Goal: Obtain resource: Download file/media

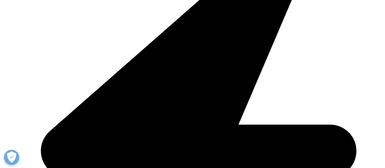
scroll to position [597, 359]
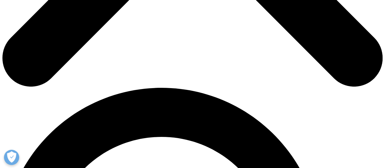
scroll to position [304, 0]
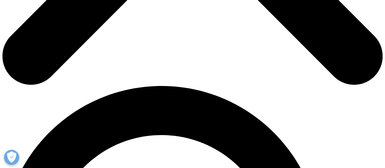
type input "Peter"
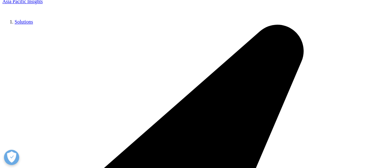
type input "Bezzegh"
drag, startPoint x: 70, startPoint y: 120, endPoint x: 72, endPoint y: 124, distance: 3.9
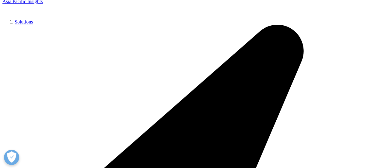
type input "peter.bezzegh@roche.com"
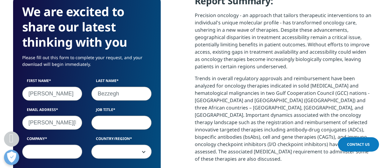
click at [108, 125] on input "Job Title" at bounding box center [121, 122] width 60 height 14
type input "Value-based Healthcare Partner"
click at [47, 159] on div "First Name Peter Last Name Bezzegh Email Address peter.bezzegh@roche.com Job Ti…" at bounding box center [87, 121] width 139 height 87
click at [51, 152] on input "Company" at bounding box center [52, 151] width 60 height 14
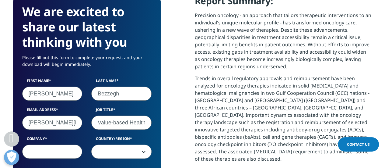
type input "Roche"
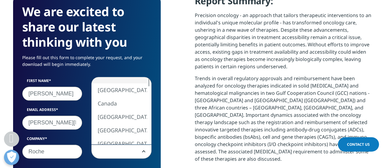
click at [101, 153] on span at bounding box center [122, 152] width 60 height 14
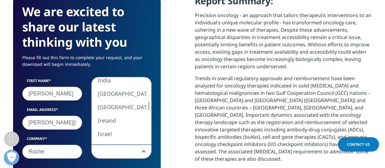
select select "Hungary"
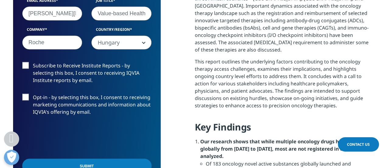
scroll to position [426, 0]
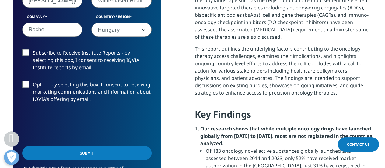
click at [26, 55] on label "Subscribe to Receive Institute Reports - by selecting this box, I consent to re…" at bounding box center [86, 61] width 129 height 25
click at [33, 49] on input "Subscribe to Receive Institute Reports - by selecting this box, I consent to re…" at bounding box center [33, 49] width 0 height 0
click at [24, 86] on label "Opt-in - by selecting this box, I consent to receiving marketing communications…" at bounding box center [86, 93] width 129 height 25
click at [33, 81] on input "Opt-in - by selecting this box, I consent to receiving marketing communications…" at bounding box center [33, 81] width 0 height 0
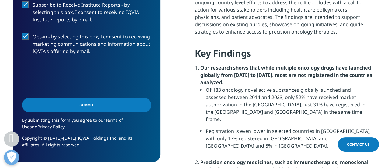
click at [51, 105] on input "Submit" at bounding box center [86, 105] width 129 height 14
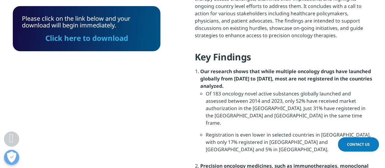
scroll to position [474, 0]
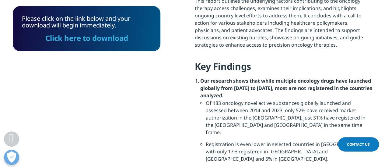
click at [79, 41] on link "Click here to download" at bounding box center [86, 38] width 83 height 10
